Goal: Transaction & Acquisition: Purchase product/service

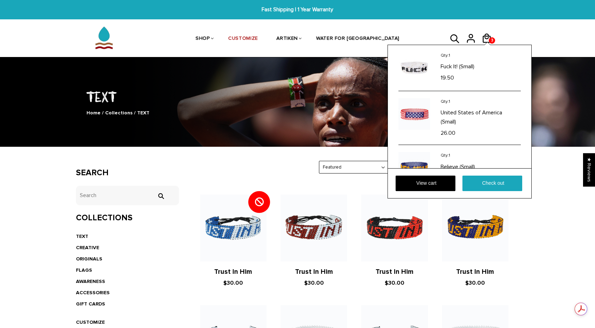
click at [488, 45] on div "Qty: 1 Fuck It! (Small) 19.50 Qty: 1 United States of America (Small) 26.00 Qty…" at bounding box center [459, 122] width 144 height 154
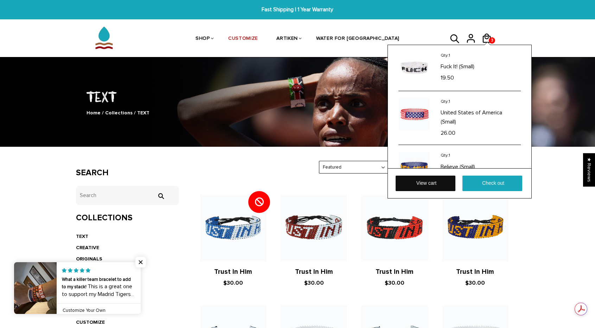
click at [431, 180] on link "View cart" at bounding box center [425, 182] width 60 height 15
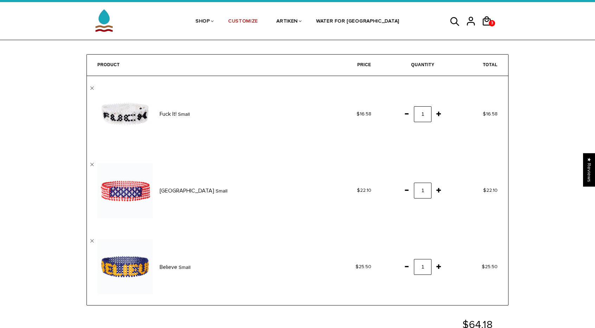
scroll to position [17, 0]
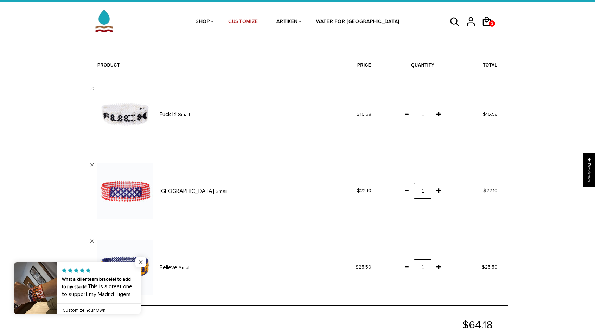
click at [141, 258] on span "Close popup widget" at bounding box center [140, 262] width 11 height 11
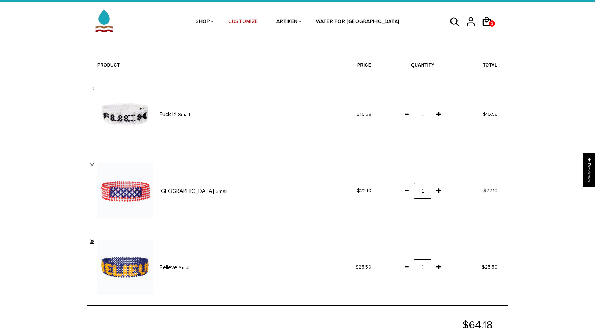
click at [91, 239] on link "" at bounding box center [92, 241] width 4 height 4
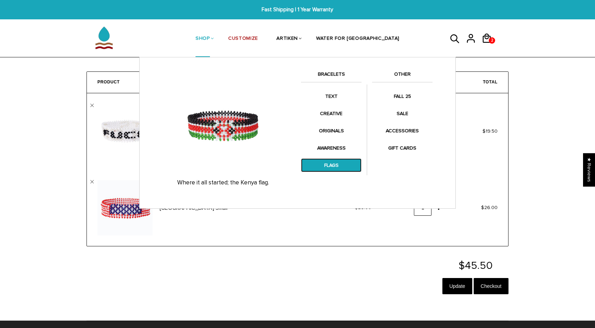
click at [339, 158] on link "FLAGS" at bounding box center [331, 165] width 60 height 14
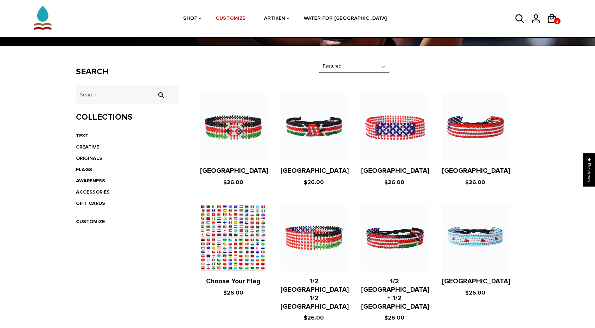
scroll to position [104, 0]
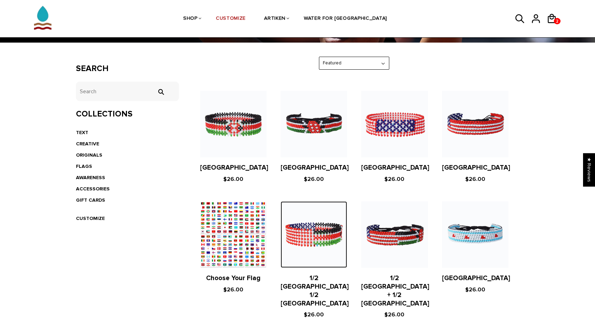
click at [315, 246] on img at bounding box center [314, 234] width 66 height 66
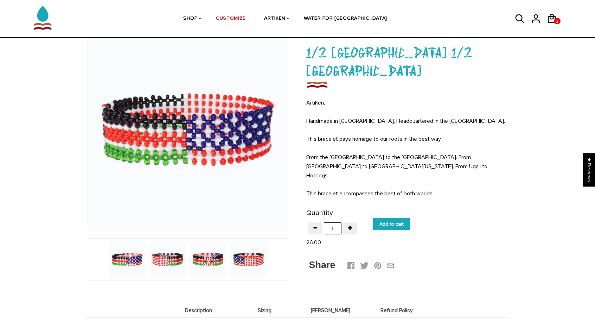
scroll to position [42, 0]
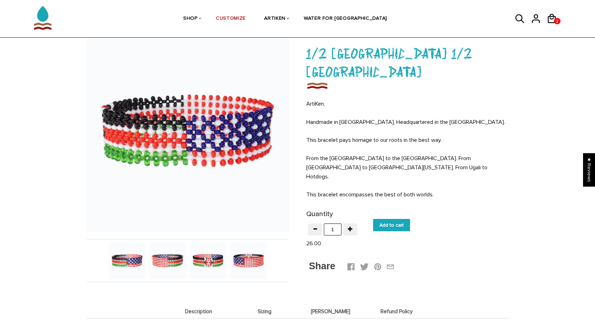
click at [395, 219] on input "Add to cart" at bounding box center [391, 225] width 37 height 12
type input "Add to cart"
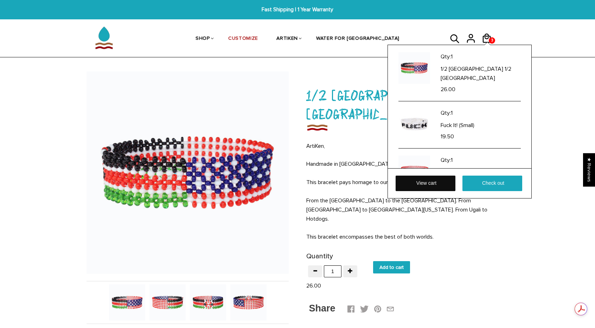
click at [440, 184] on link "View cart" at bounding box center [425, 182] width 60 height 15
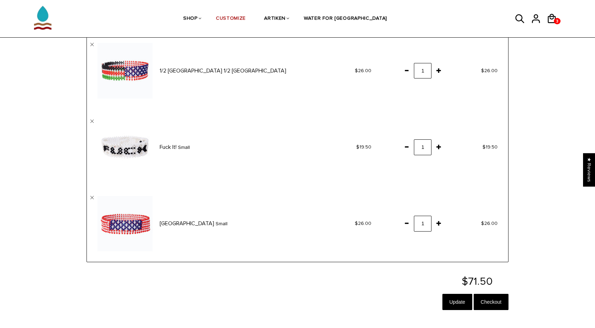
scroll to position [64, 0]
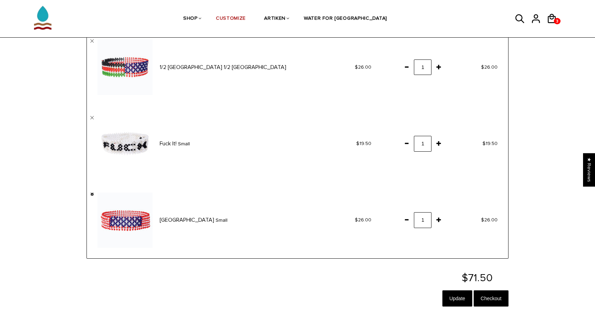
click at [92, 194] on link "" at bounding box center [92, 194] width 4 height 4
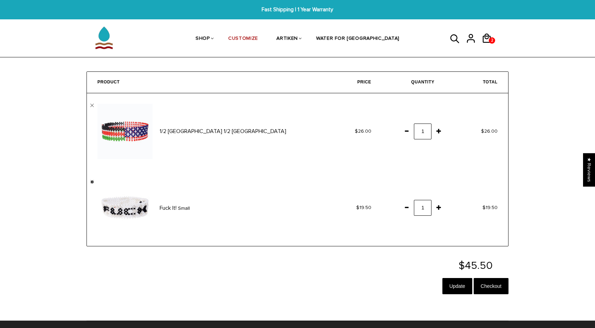
click at [92, 181] on link "" at bounding box center [92, 182] width 4 height 4
